Goal: Information Seeking & Learning: Learn about a topic

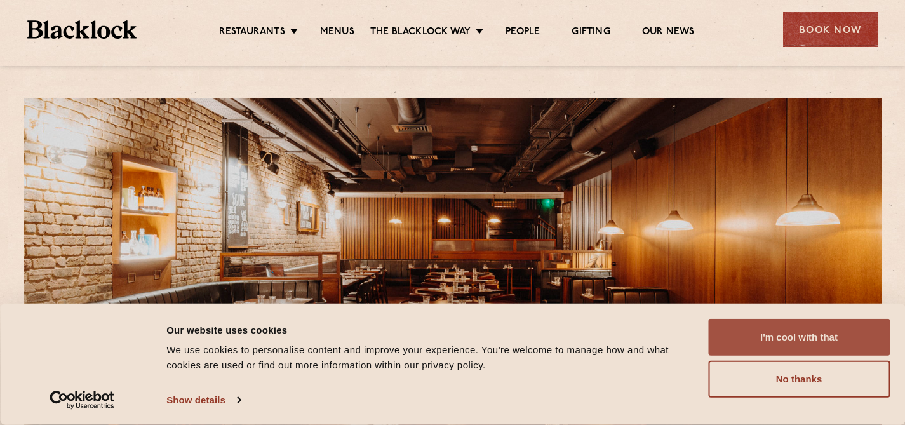
click at [797, 345] on button "I'm cool with that" at bounding box center [799, 337] width 182 height 37
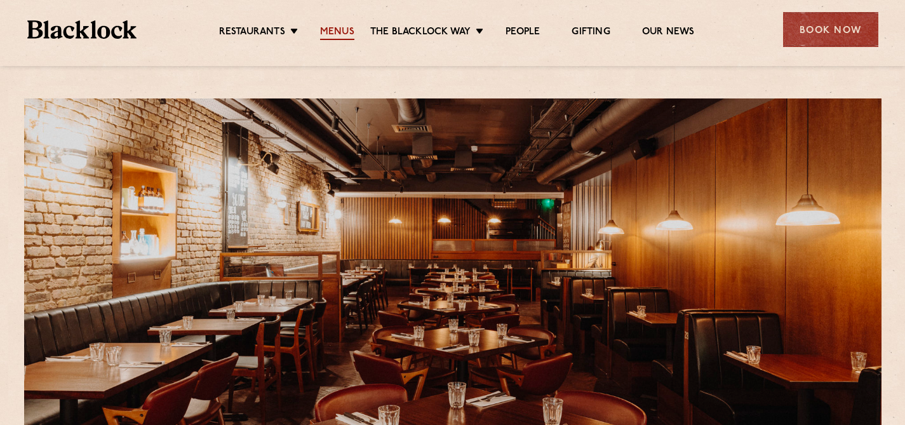
click at [331, 26] on link "Menus" at bounding box center [337, 33] width 34 height 14
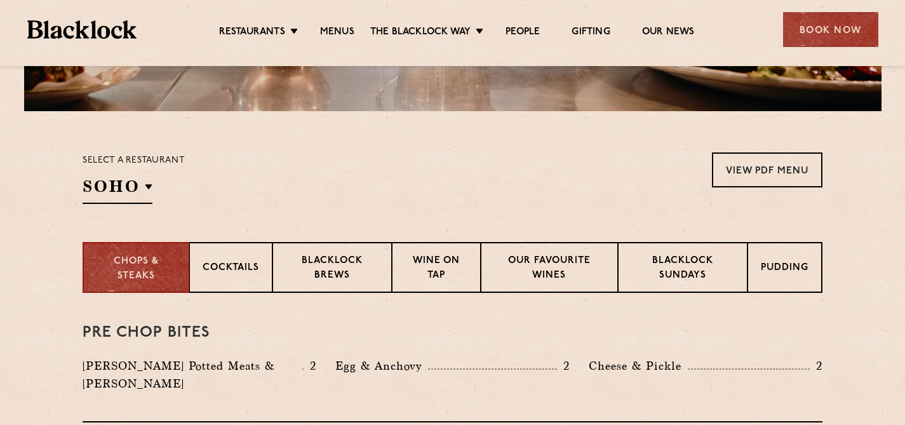
scroll to position [347, 0]
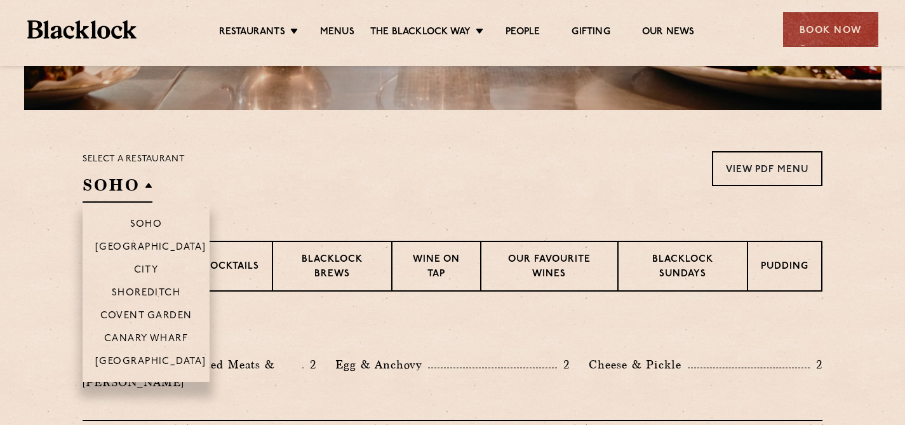
click at [144, 185] on h2 "SOHO" at bounding box center [118, 188] width 70 height 29
click at [152, 315] on p "Covent Garden" at bounding box center [146, 317] width 92 height 13
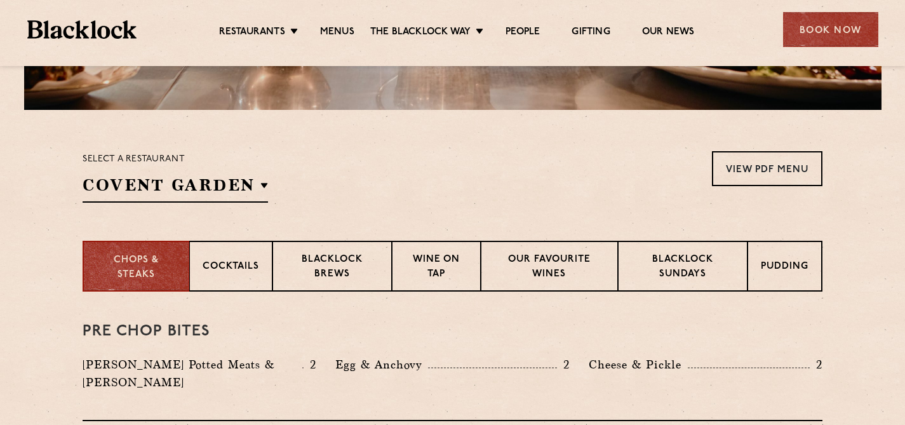
click at [435, 180] on div "Select a restaurant Covent Garden Soho Birmingham City Shoreditch Covent Garden…" at bounding box center [453, 176] width 740 height 51
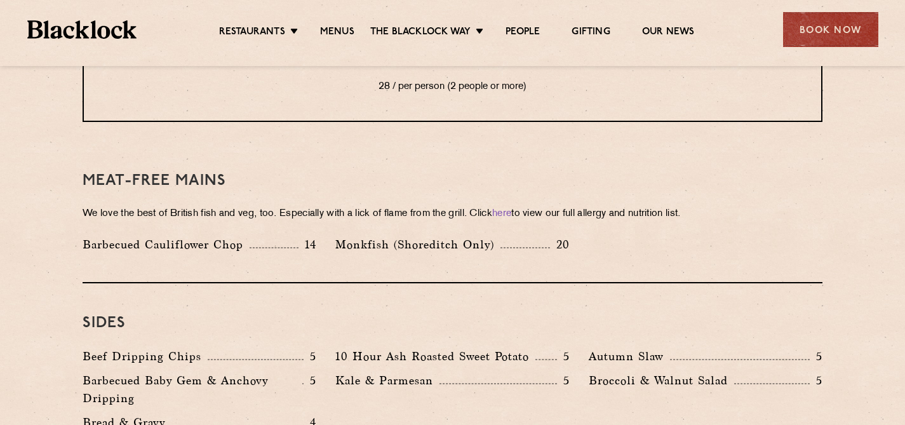
scroll to position [1762, 0]
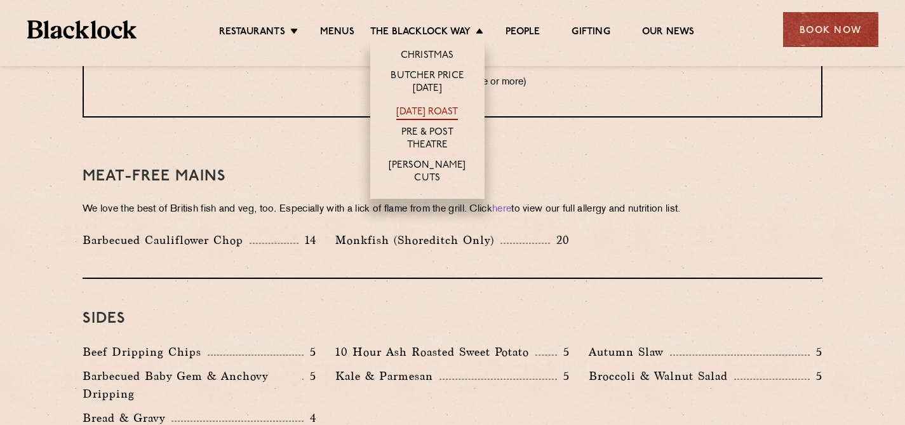
click at [426, 113] on link "[DATE] Roast" at bounding box center [427, 113] width 62 height 14
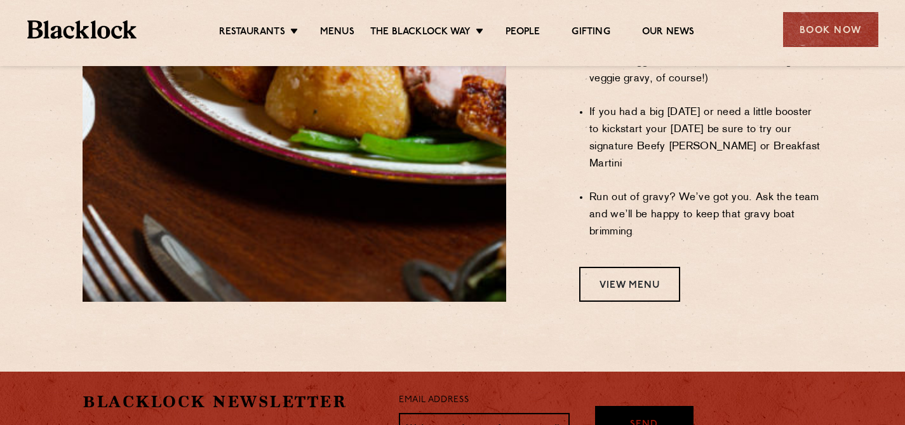
scroll to position [1168, 0]
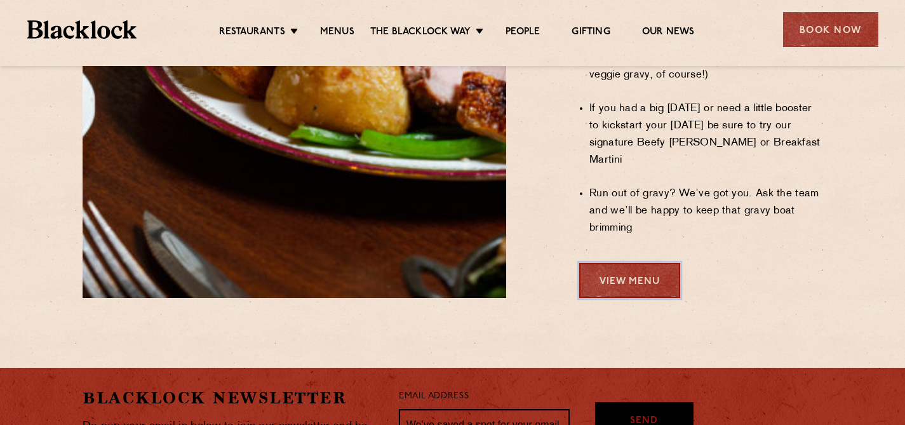
click at [624, 263] on link "View Menu" at bounding box center [629, 280] width 101 height 35
